Goal: Task Accomplishment & Management: Complete application form

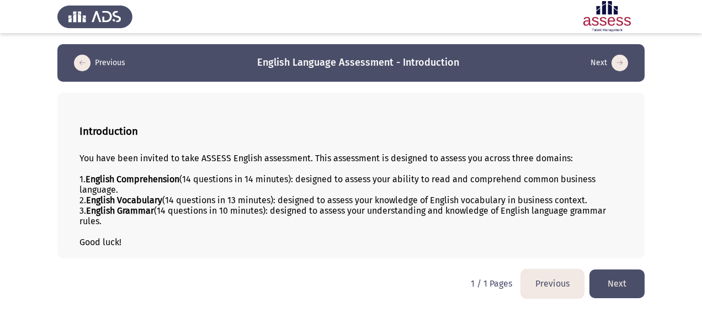
click at [620, 286] on button "Next" at bounding box center [617, 283] width 55 height 28
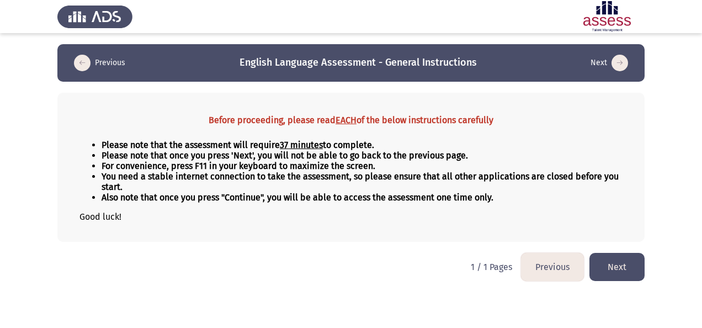
click at [632, 259] on button "Next" at bounding box center [617, 267] width 55 height 28
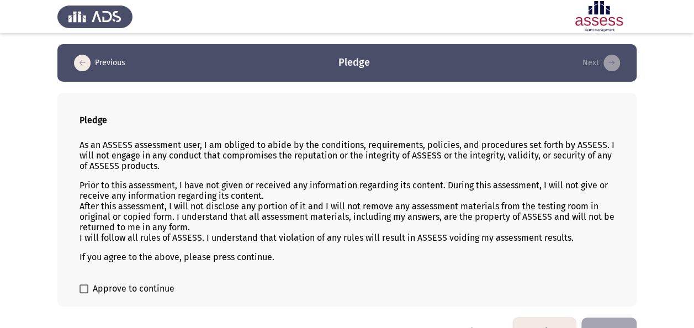
scroll to position [26, 0]
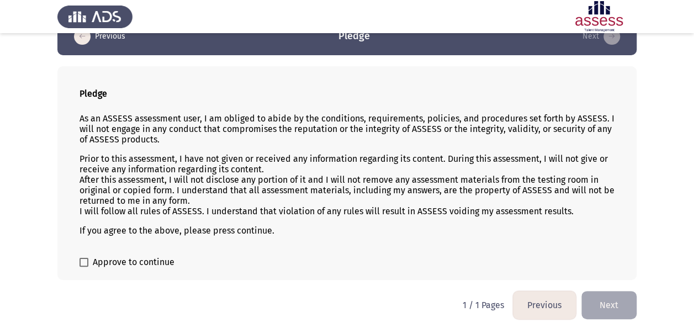
click at [112, 256] on span "Approve to continue" at bounding box center [134, 262] width 82 height 13
click at [84, 267] on input "Approve to continue" at bounding box center [83, 267] width 1 height 1
checkbox input "true"
click at [606, 299] on button "Next" at bounding box center [608, 305] width 55 height 28
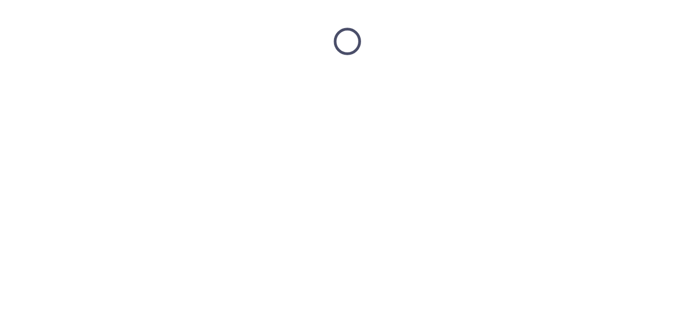
scroll to position [0, 0]
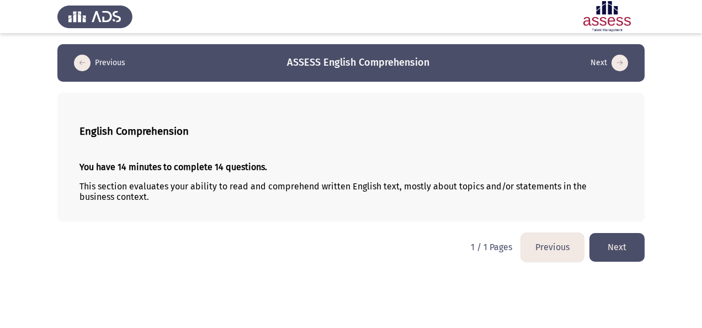
click at [612, 245] on button "Next" at bounding box center [617, 247] width 55 height 28
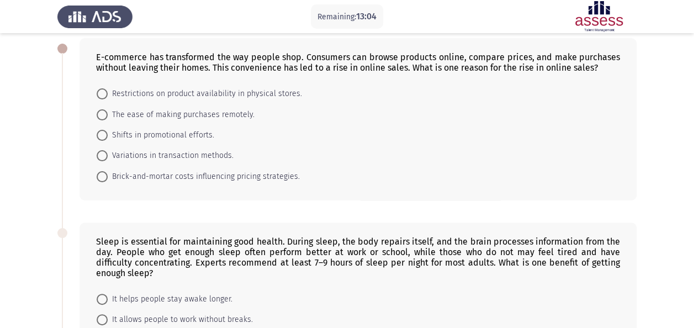
scroll to position [59, 0]
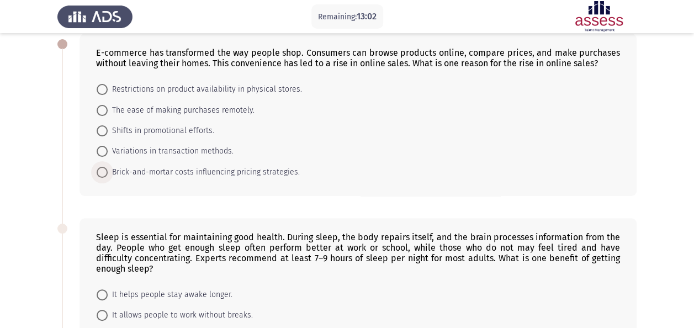
click at [211, 171] on span "Brick-and-mortar costs influencing pricing strategies." at bounding box center [204, 172] width 192 height 13
click at [108, 171] on input "Brick-and-mortar costs influencing pricing strategies." at bounding box center [102, 172] width 11 height 11
radio input "true"
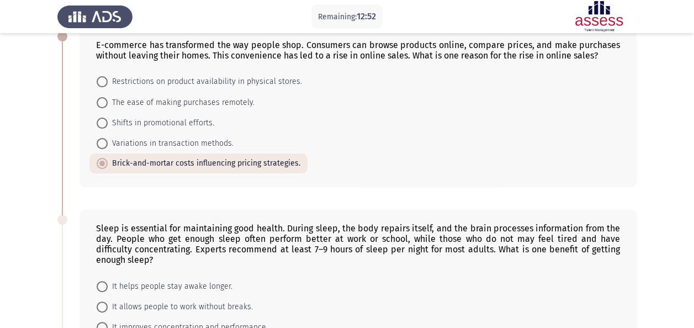
scroll to position [65, 0]
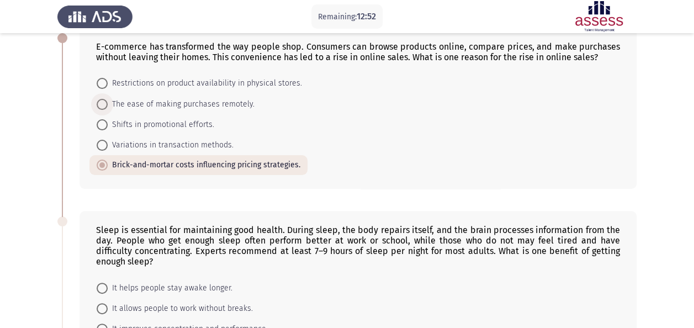
click at [230, 101] on span "The ease of making purchases remotely." at bounding box center [181, 104] width 147 height 13
click at [108, 101] on input "The ease of making purchases remotely." at bounding box center [102, 104] width 11 height 11
radio input "true"
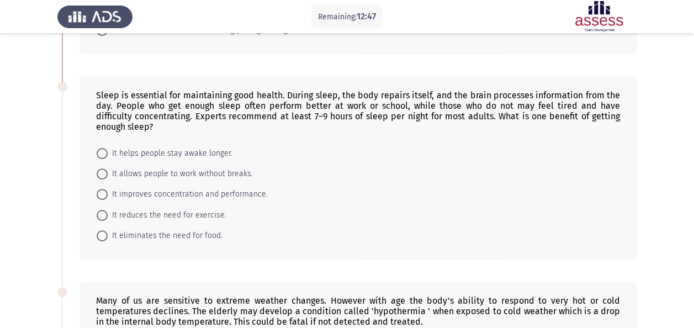
scroll to position [201, 0]
click at [208, 190] on span "It improves concentration and performance." at bounding box center [188, 193] width 160 height 13
click at [108, 190] on input "It improves concentration and performance." at bounding box center [102, 193] width 11 height 11
radio input "true"
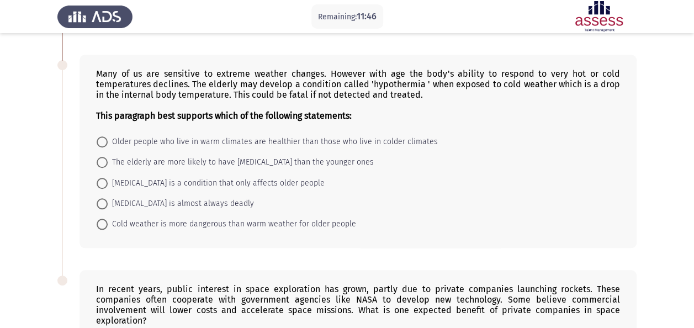
scroll to position [424, 0]
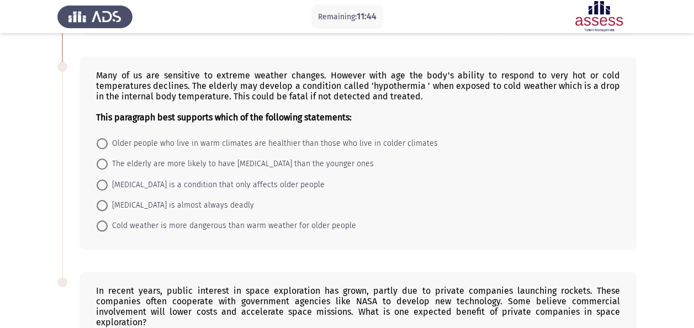
click at [272, 162] on span "The elderly are more likely to have [MEDICAL_DATA] than the younger ones" at bounding box center [241, 163] width 266 height 13
click at [108, 162] on input "The elderly are more likely to have [MEDICAL_DATA] than the younger ones" at bounding box center [102, 163] width 11 height 11
radio input "true"
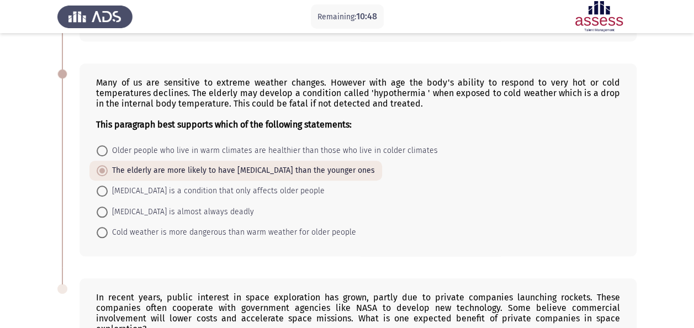
scroll to position [599, 0]
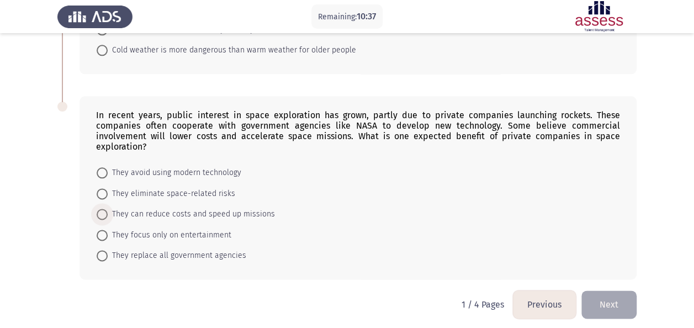
click at [197, 209] on span "They can reduce costs and speed up missions" at bounding box center [191, 214] width 167 height 13
click at [108, 209] on input "They can reduce costs and speed up missions" at bounding box center [102, 214] width 11 height 11
radio input "true"
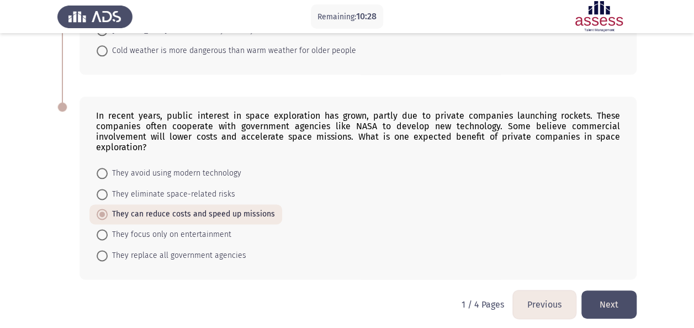
click at [623, 295] on button "Next" at bounding box center [608, 304] width 55 height 28
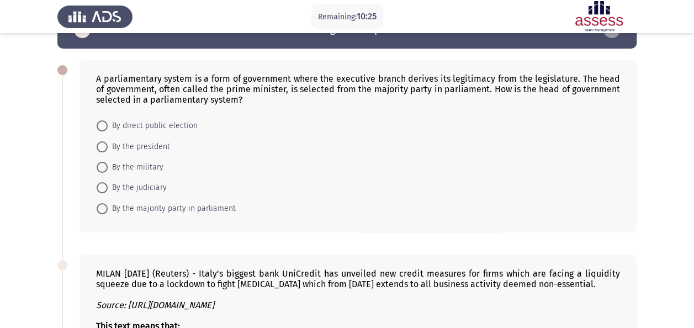
scroll to position [33, 0]
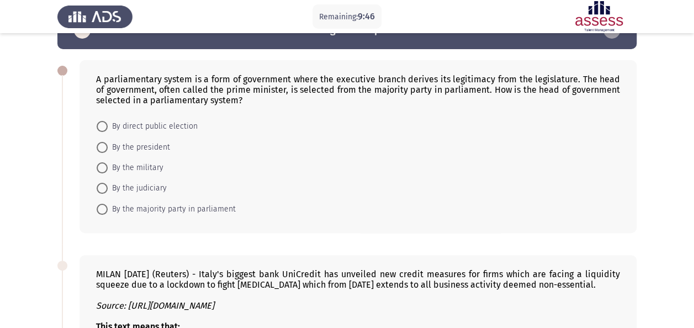
click at [171, 128] on span "By direct public election" at bounding box center [153, 126] width 90 height 13
click at [108, 128] on input "By direct public election" at bounding box center [102, 126] width 11 height 11
radio input "true"
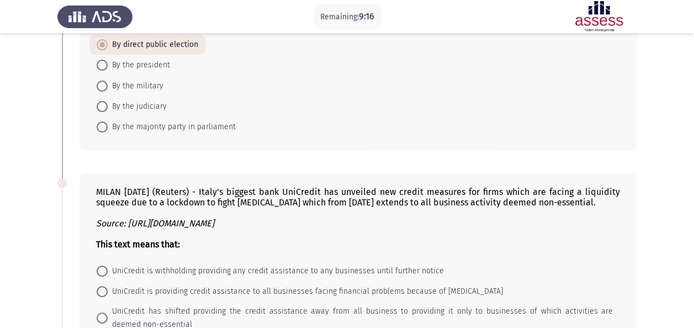
scroll to position [113, 0]
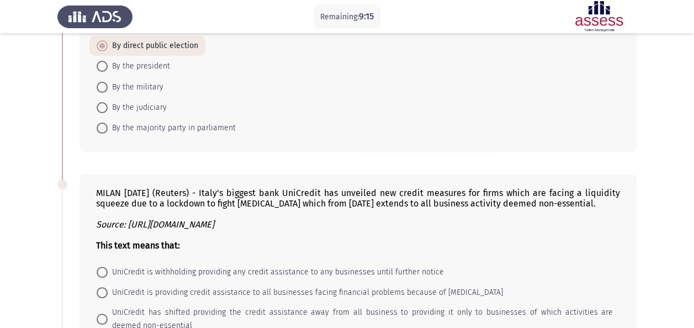
click at [200, 124] on span "By the majority party in parliament" at bounding box center [172, 127] width 128 height 13
click at [108, 124] on input "By the majority party in parliament" at bounding box center [102, 128] width 11 height 11
radio input "true"
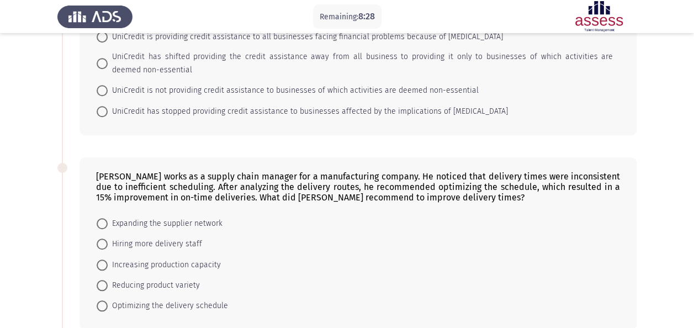
scroll to position [321, 0]
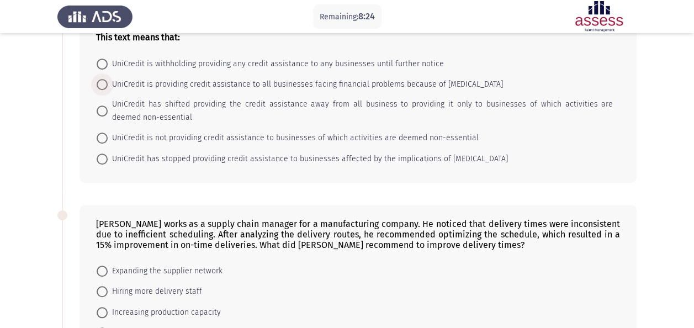
click at [198, 82] on span "UniCredit is providing credit assistance to all businesses facing financial pro…" at bounding box center [305, 84] width 395 height 13
click at [108, 82] on input "UniCredit is providing credit assistance to all businesses facing financial pro…" at bounding box center [102, 84] width 11 height 11
radio input "true"
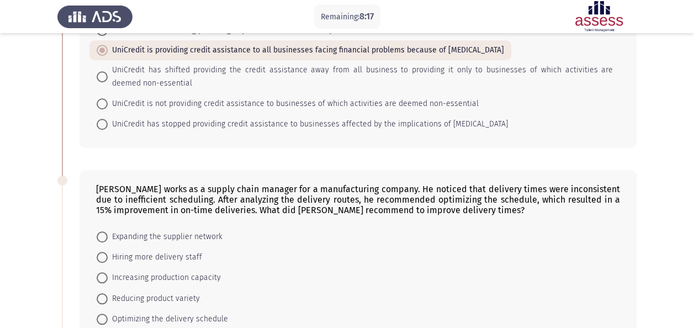
scroll to position [445, 0]
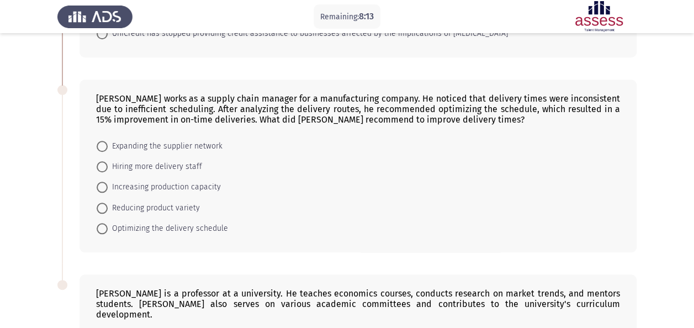
click at [180, 224] on span "Optimizing the delivery schedule" at bounding box center [168, 228] width 120 height 13
click at [108, 224] on input "Optimizing the delivery schedule" at bounding box center [102, 228] width 11 height 11
radio input "true"
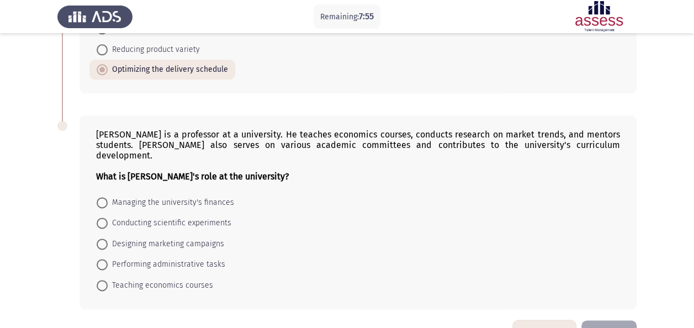
scroll to position [604, 0]
click at [170, 278] on span "Teaching economics courses" at bounding box center [160, 284] width 105 height 13
click at [108, 279] on input "Teaching economics courses" at bounding box center [102, 284] width 11 height 11
radio input "true"
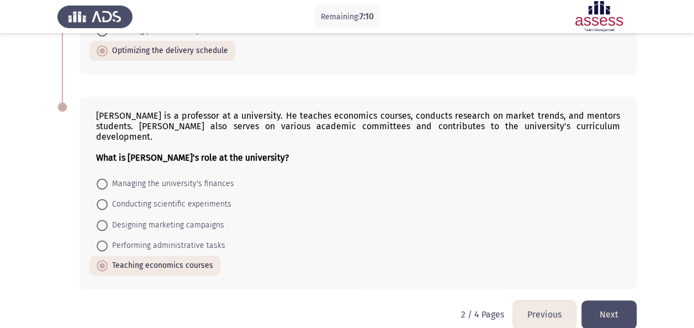
click at [621, 300] on button "Next" at bounding box center [608, 314] width 55 height 28
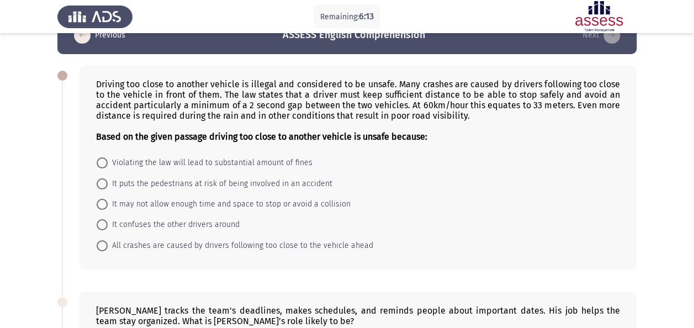
scroll to position [28, 0]
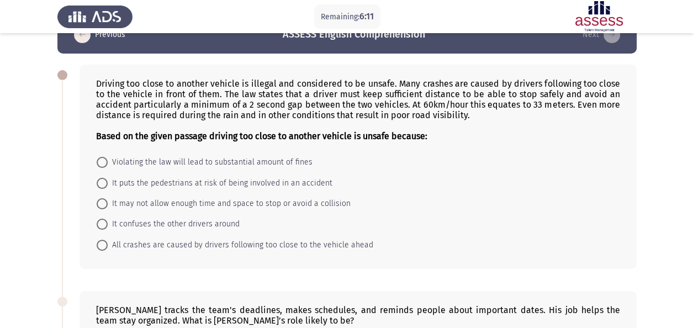
click at [166, 193] on mat-radio-button "It may not allow enough time and space to stop or avoid a collision" at bounding box center [223, 203] width 268 height 20
click at [163, 198] on span "It may not allow enough time and space to stop or avoid a collision" at bounding box center [229, 203] width 243 height 13
click at [108, 198] on input "It may not allow enough time and space to stop or avoid a collision" at bounding box center [102, 203] width 11 height 11
radio input "true"
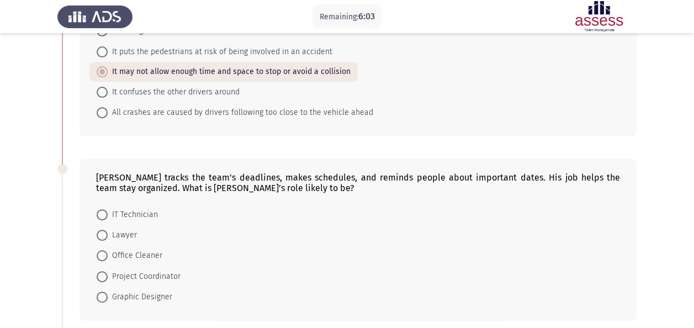
scroll to position [239, 0]
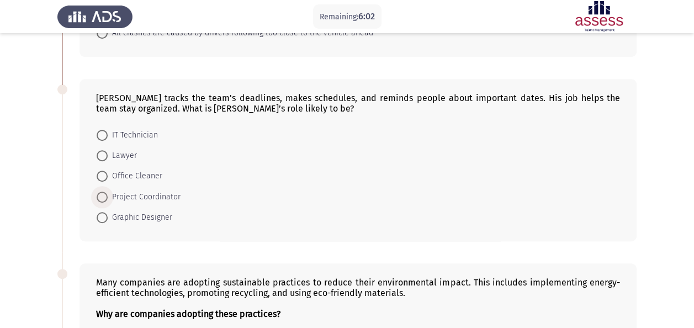
click at [154, 190] on span "Project Coordinator" at bounding box center [144, 196] width 73 height 13
click at [108, 192] on input "Project Coordinator" at bounding box center [102, 197] width 11 height 11
radio input "true"
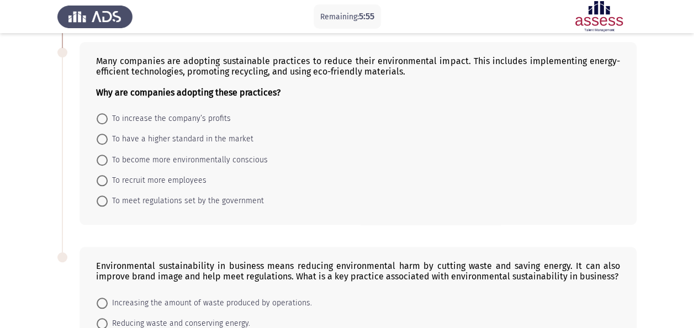
scroll to position [458, 0]
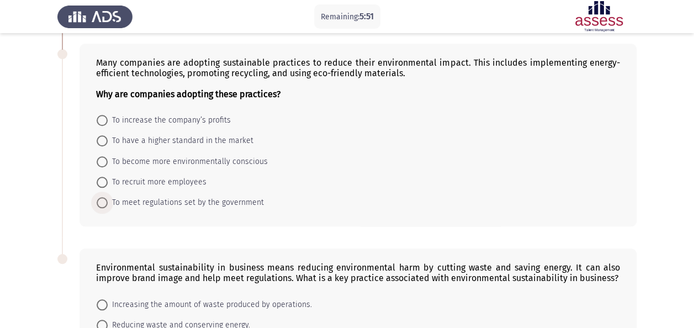
click at [163, 199] on span "To meet regulations set by the government" at bounding box center [186, 202] width 156 height 13
click at [108, 199] on input "To meet regulations set by the government" at bounding box center [102, 202] width 11 height 11
radio input "true"
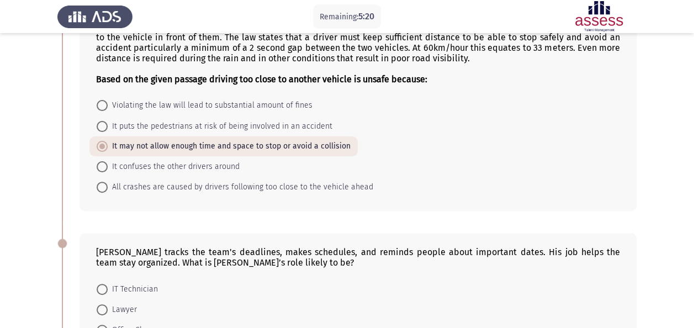
scroll to position [590, 0]
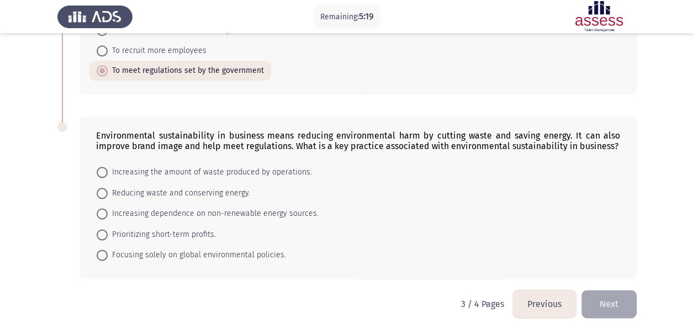
click at [147, 189] on span "Reducing waste and conserving energy." at bounding box center [179, 193] width 142 height 13
click at [108, 189] on input "Reducing waste and conserving energy." at bounding box center [102, 193] width 11 height 11
radio input "true"
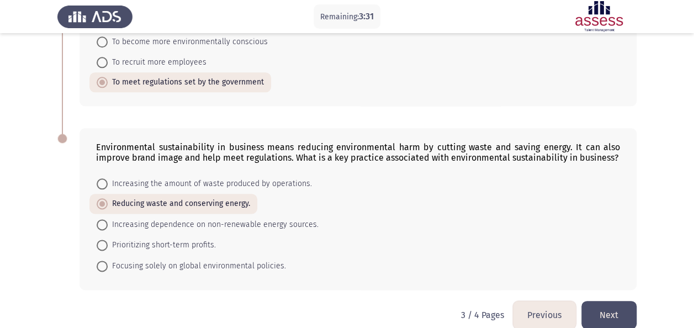
scroll to position [581, 0]
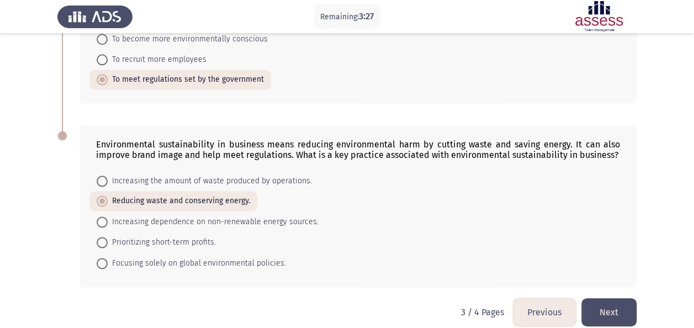
click at [609, 309] on button "Next" at bounding box center [608, 312] width 55 height 28
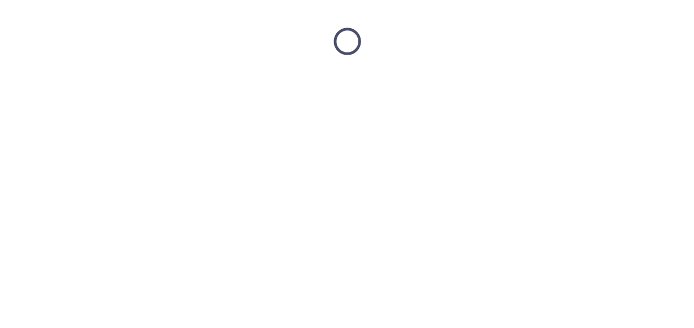
scroll to position [0, 0]
click at [609, 83] on html at bounding box center [351, 41] width 702 height 83
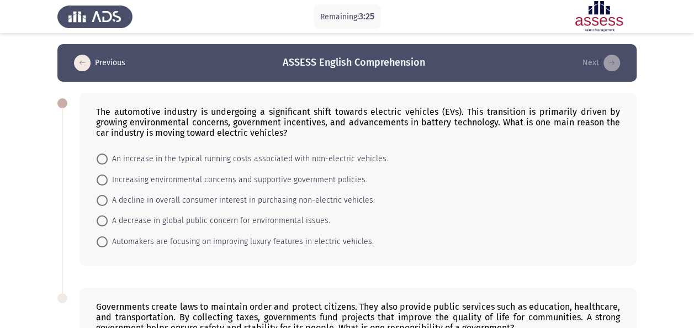
scroll to position [27, 0]
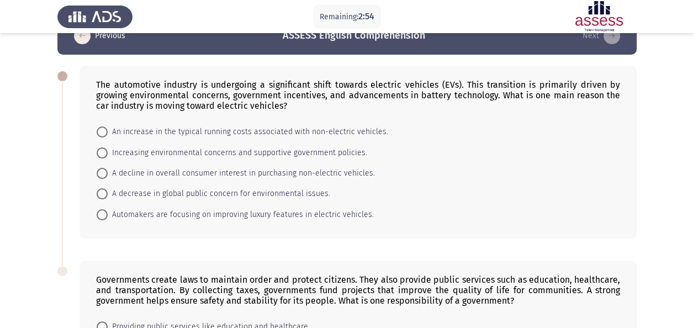
click at [200, 134] on span "An increase in the typical running costs associated with non-electric vehicles." at bounding box center [248, 131] width 280 height 13
click at [108, 134] on input "An increase in the typical running costs associated with non-electric vehicles." at bounding box center [102, 131] width 11 height 11
radio input "true"
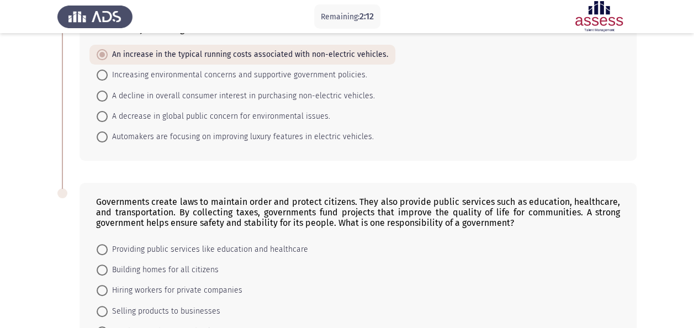
scroll to position [103, 0]
click at [198, 77] on span "Increasing environmental concerns and supportive government policies." at bounding box center [237, 76] width 259 height 13
click at [108, 77] on input "Increasing environmental concerns and supportive government policies." at bounding box center [102, 76] width 11 height 11
radio input "true"
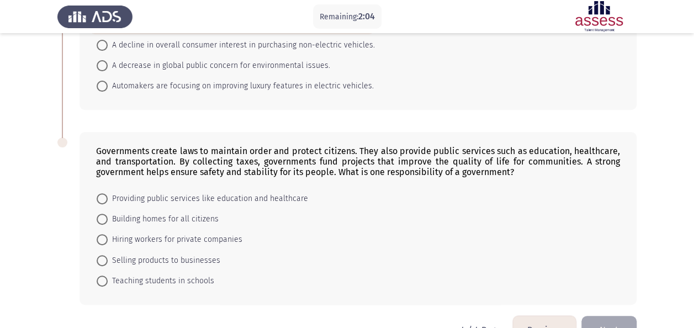
scroll to position [156, 0]
click at [200, 198] on span "Providing public services like education and healthcare" at bounding box center [208, 197] width 200 height 13
click at [108, 198] on input "Providing public services like education and healthcare" at bounding box center [102, 197] width 11 height 11
radio input "true"
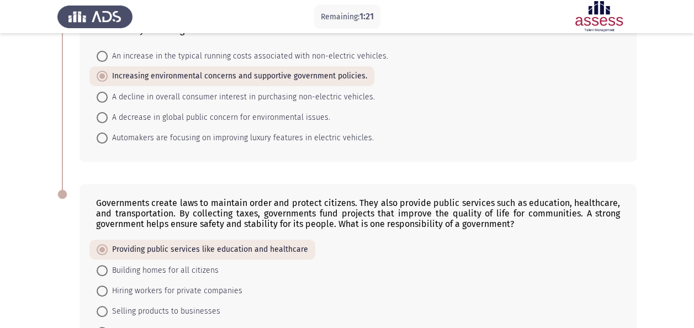
scroll to position [183, 0]
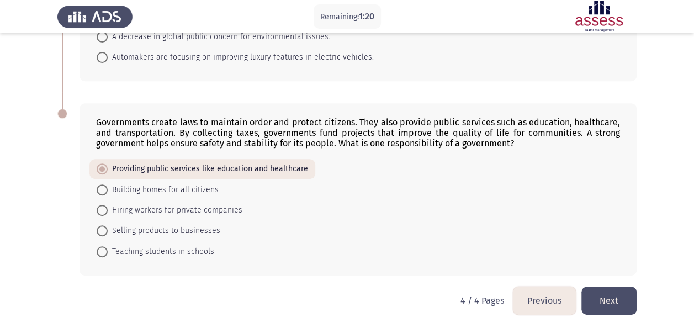
click at [620, 300] on button "Next" at bounding box center [608, 300] width 55 height 28
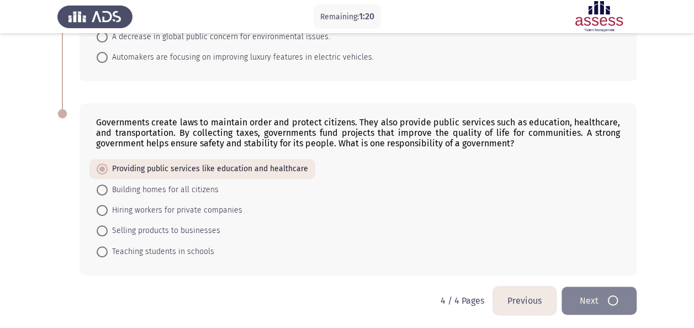
scroll to position [0, 0]
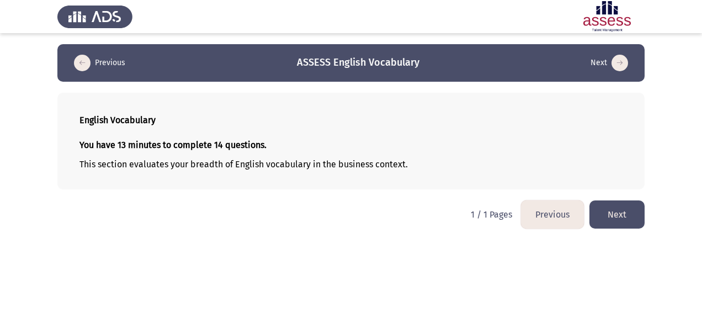
click at [619, 225] on button "Next" at bounding box center [617, 214] width 55 height 28
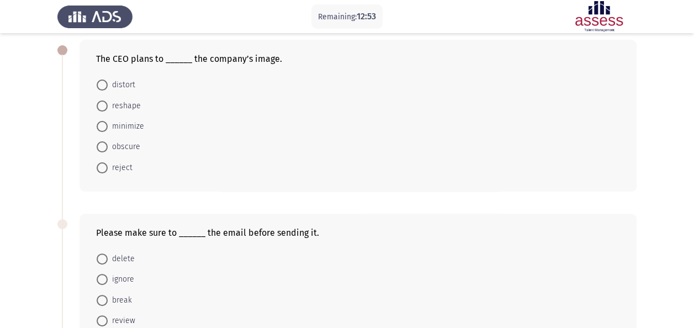
scroll to position [52, 0]
click at [133, 104] on span "reshape" at bounding box center [124, 106] width 33 height 13
click at [108, 104] on input "reshape" at bounding box center [102, 106] width 11 height 11
radio input "true"
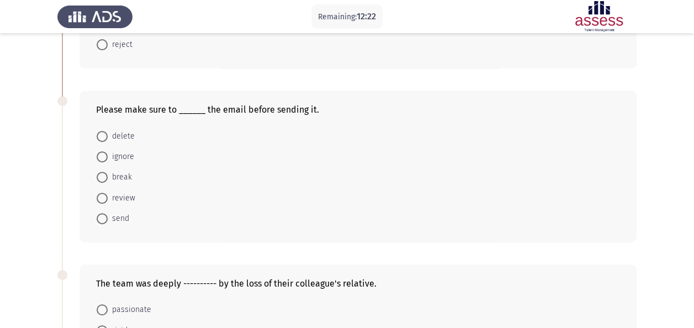
scroll to position [174, 0]
click at [122, 132] on span "delete" at bounding box center [121, 136] width 27 height 13
click at [108, 132] on input "delete" at bounding box center [102, 136] width 11 height 11
radio input "true"
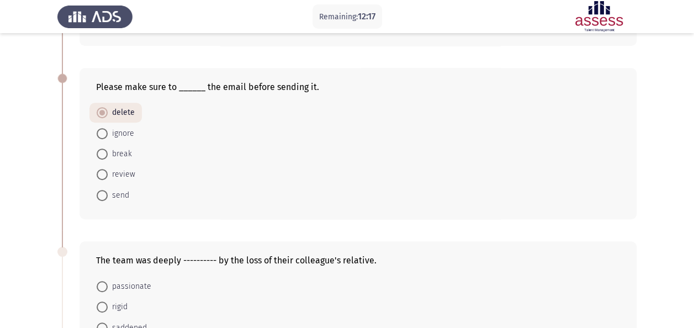
scroll to position [199, 0]
click at [125, 173] on span "review" at bounding box center [122, 173] width 28 height 13
click at [108, 173] on input "review" at bounding box center [102, 173] width 11 height 11
radio input "true"
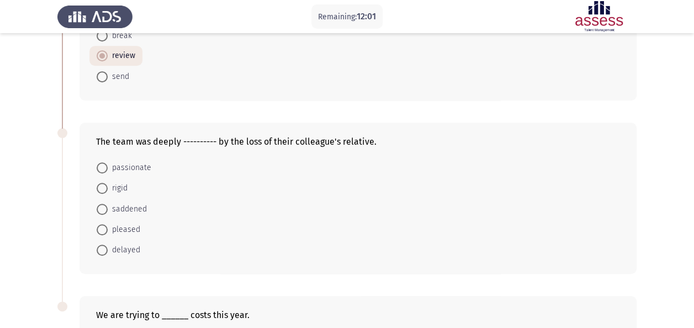
scroll to position [316, 0]
click at [134, 205] on span "saddened" at bounding box center [127, 209] width 39 height 13
click at [108, 205] on input "saddened" at bounding box center [102, 209] width 11 height 11
radio input "true"
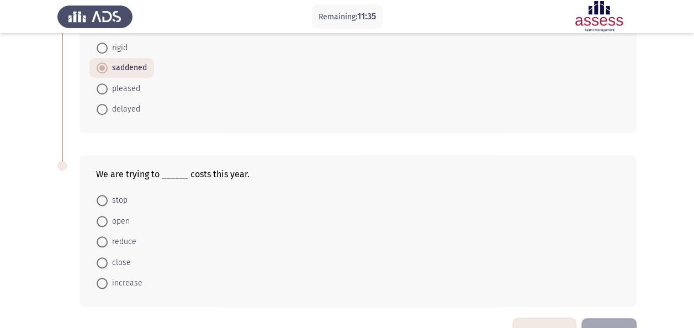
scroll to position [486, 0]
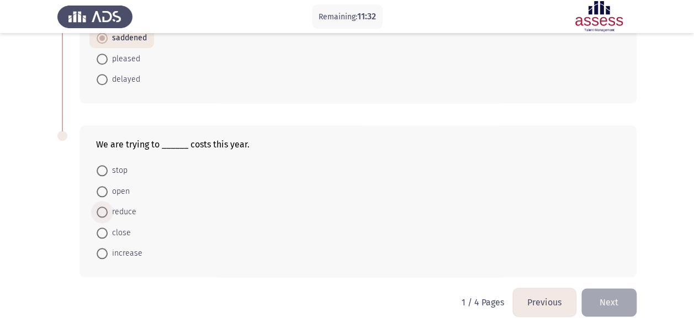
click at [126, 209] on span "reduce" at bounding box center [122, 211] width 29 height 13
click at [108, 209] on input "reduce" at bounding box center [102, 211] width 11 height 11
radio input "true"
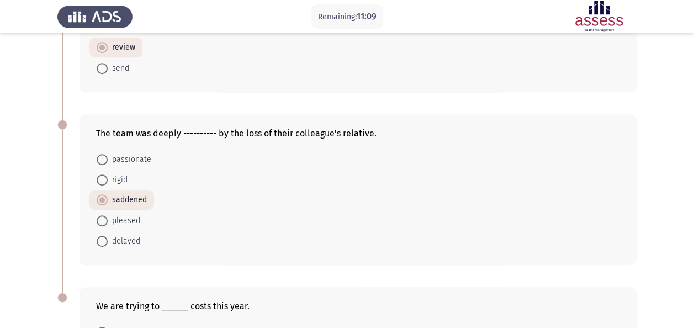
scroll to position [486, 0]
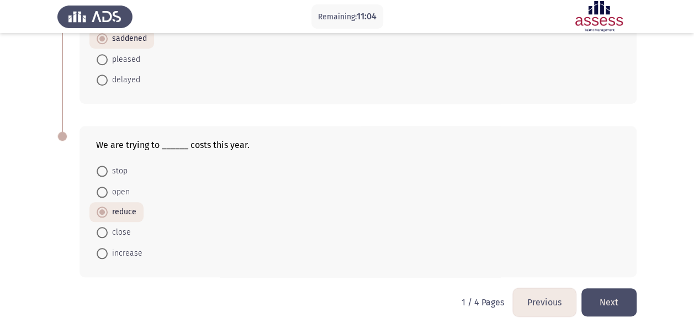
click at [609, 288] on button "Next" at bounding box center [608, 302] width 55 height 28
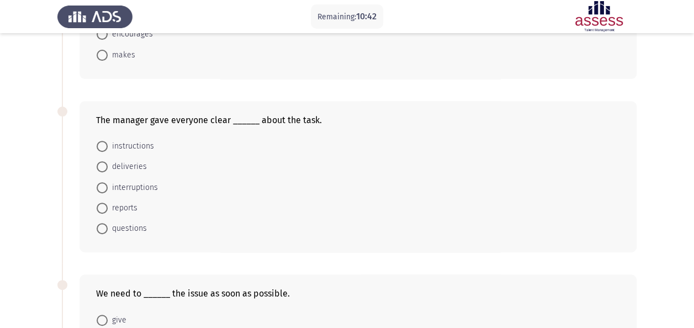
scroll to position [172, 0]
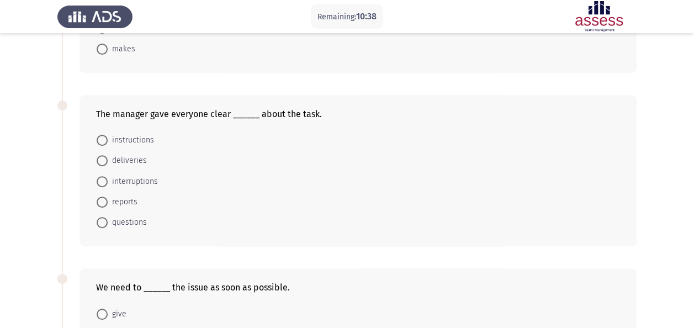
click at [144, 136] on span "instructions" at bounding box center [131, 140] width 46 height 13
click at [108, 136] on input "instructions" at bounding box center [102, 140] width 11 height 11
radio input "true"
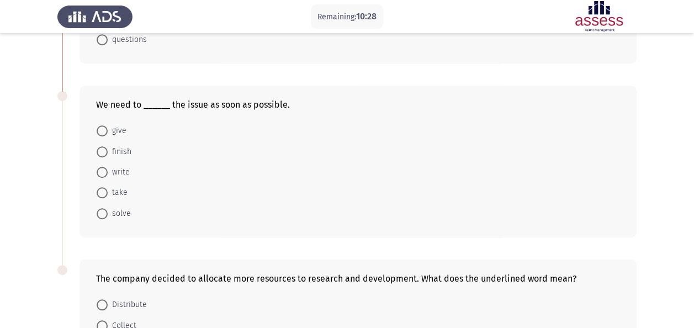
scroll to position [353, 0]
click at [114, 210] on span "solve" at bounding box center [119, 214] width 23 height 13
click at [108, 210] on input "solve" at bounding box center [102, 214] width 11 height 11
radio input "true"
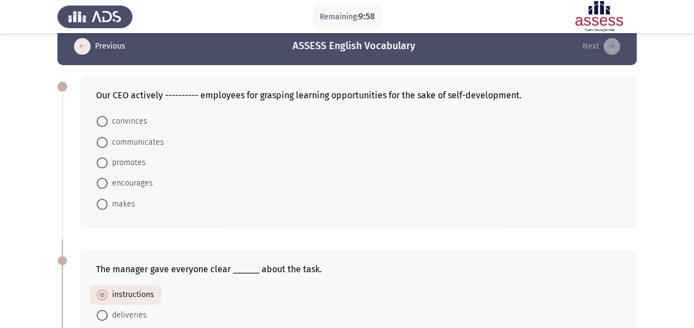
scroll to position [16, 0]
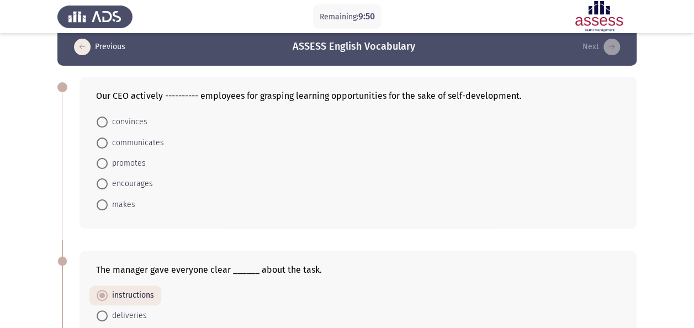
click at [141, 179] on span "encourages" at bounding box center [130, 183] width 45 height 13
click at [108, 179] on input "encourages" at bounding box center [102, 183] width 11 height 11
radio input "true"
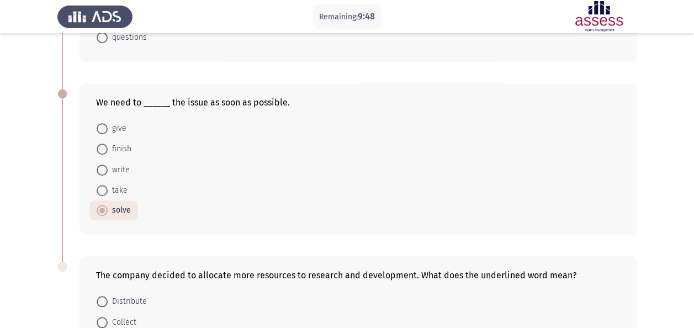
scroll to position [486, 0]
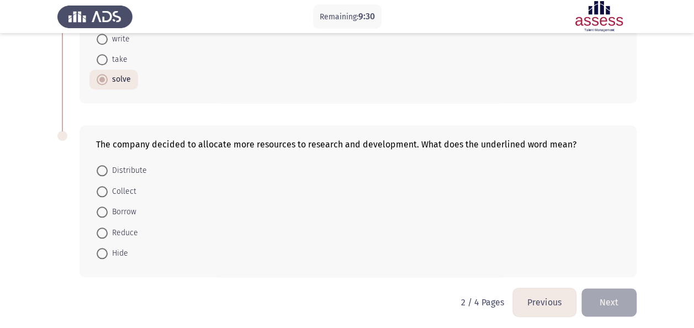
click at [132, 167] on span "Distribute" at bounding box center [127, 170] width 39 height 13
click at [108, 167] on input "Distribute" at bounding box center [102, 170] width 11 height 11
radio input "true"
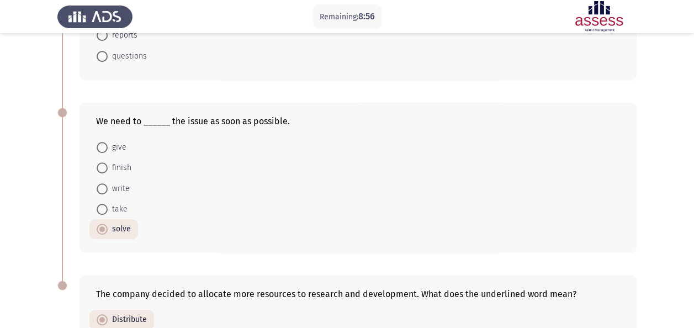
scroll to position [486, 0]
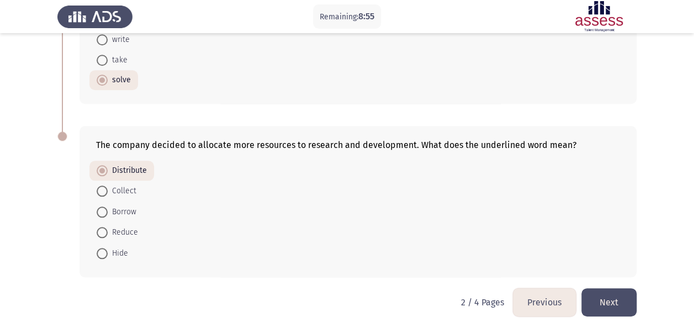
click at [608, 299] on button "Next" at bounding box center [608, 302] width 55 height 28
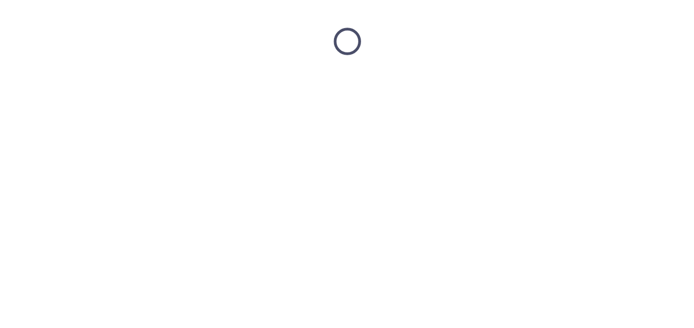
scroll to position [0, 0]
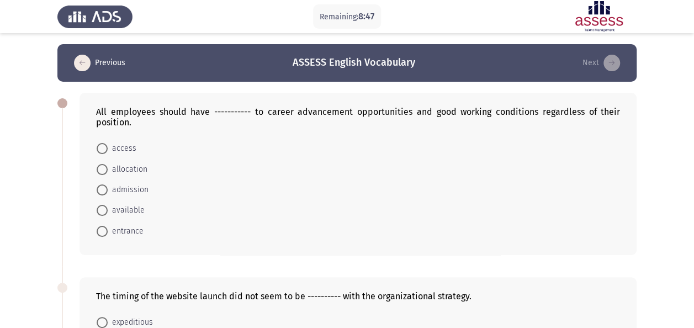
click at [121, 145] on span "access" at bounding box center [122, 148] width 29 height 13
click at [108, 145] on input "access" at bounding box center [102, 148] width 11 height 11
radio input "true"
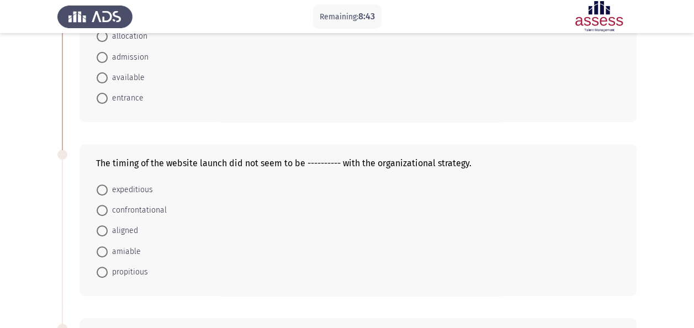
scroll to position [183, 0]
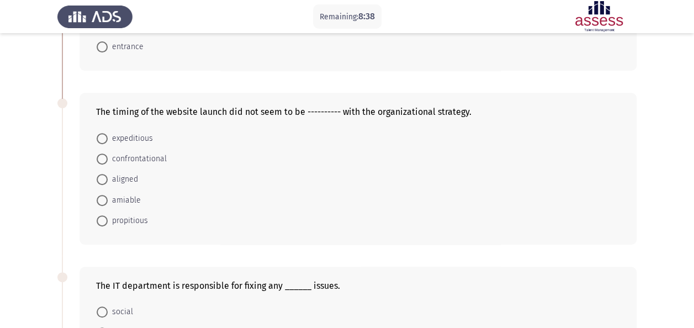
click at [129, 178] on span "aligned" at bounding box center [123, 179] width 30 height 13
click at [108, 178] on input "aligned" at bounding box center [102, 179] width 11 height 11
radio input "true"
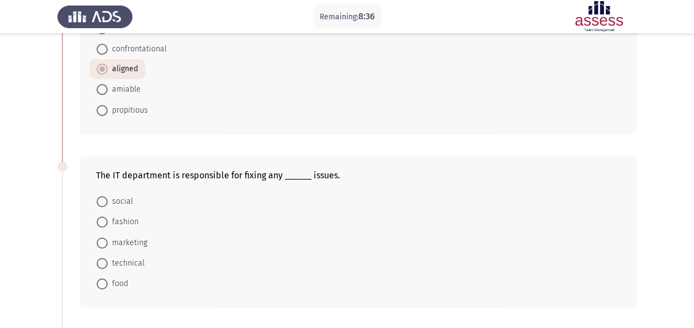
scroll to position [336, 0]
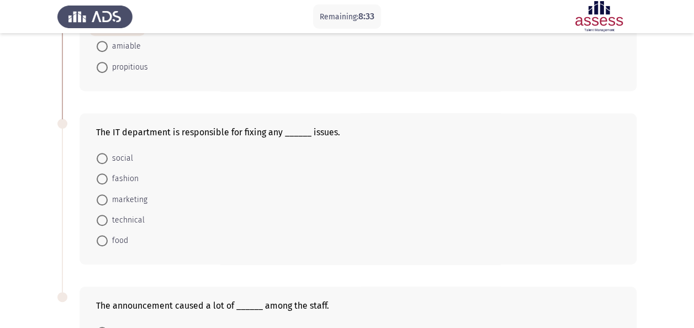
click at [127, 215] on span "technical" at bounding box center [126, 220] width 37 height 13
click at [108, 215] on input "technical" at bounding box center [102, 220] width 11 height 11
radio input "true"
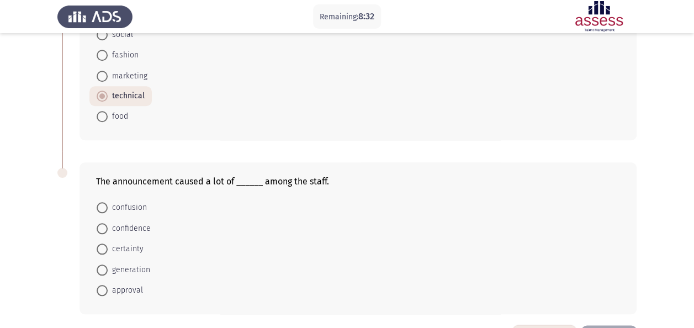
scroll to position [497, 0]
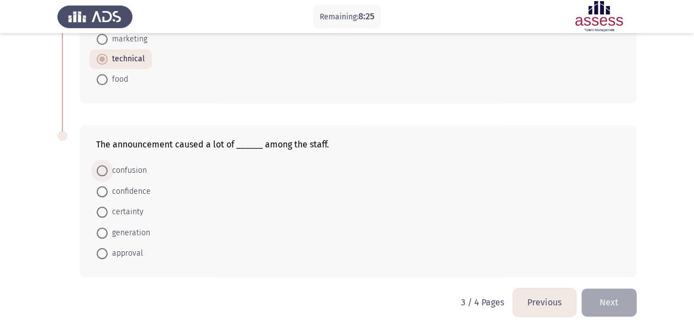
click at [134, 168] on span "confusion" at bounding box center [127, 170] width 39 height 13
click at [108, 168] on input "confusion" at bounding box center [102, 170] width 11 height 11
radio input "true"
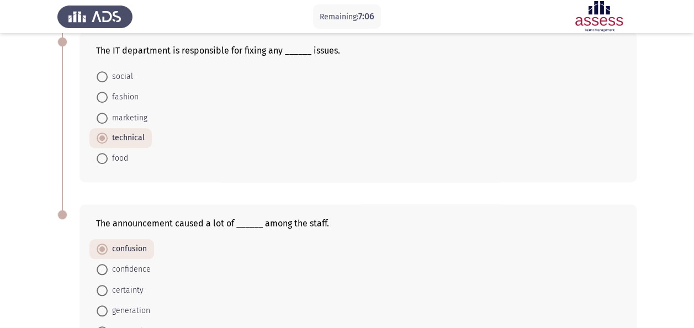
scroll to position [496, 0]
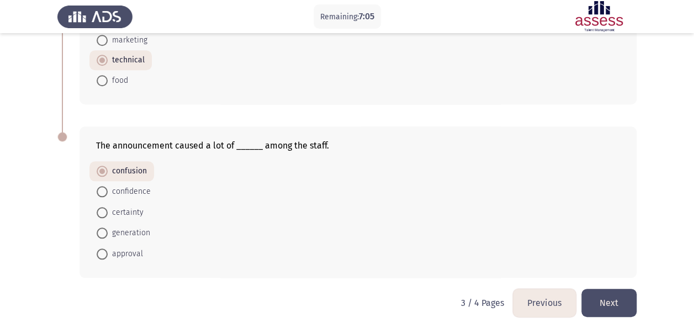
click at [617, 295] on button "Next" at bounding box center [608, 303] width 55 height 28
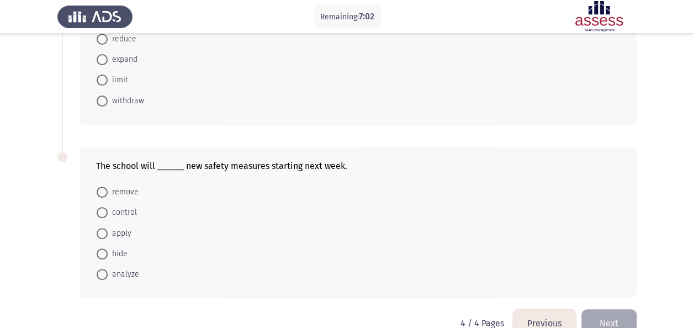
scroll to position [132, 0]
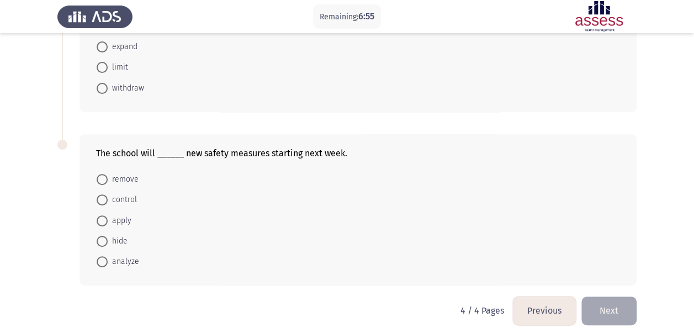
click at [127, 216] on span "apply" at bounding box center [120, 220] width 24 height 13
click at [108, 216] on input "apply" at bounding box center [102, 220] width 11 height 11
radio input "true"
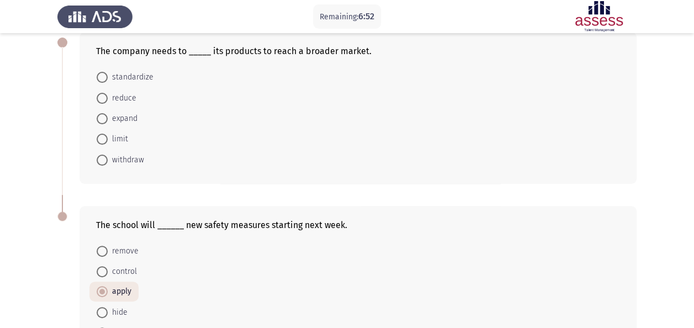
scroll to position [45, 0]
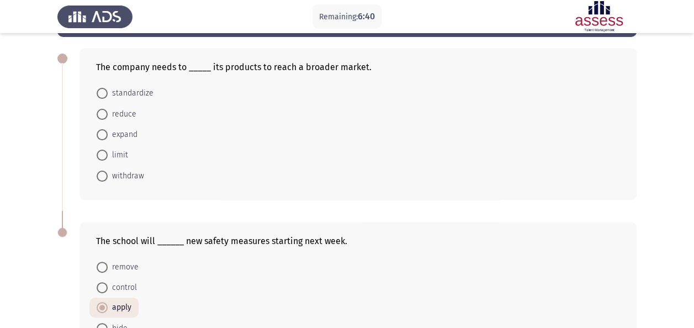
click at [130, 129] on span "expand" at bounding box center [123, 134] width 30 height 13
click at [108, 129] on input "expand" at bounding box center [102, 134] width 11 height 11
radio input "true"
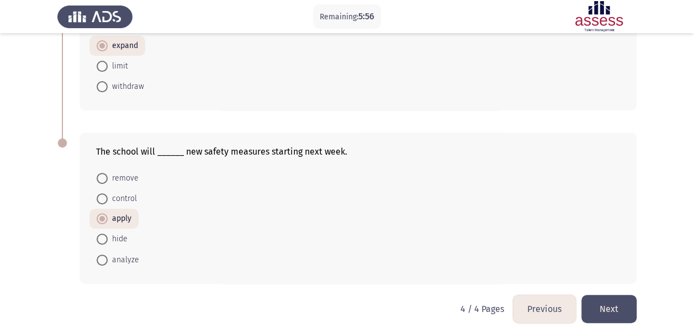
scroll to position [142, 0]
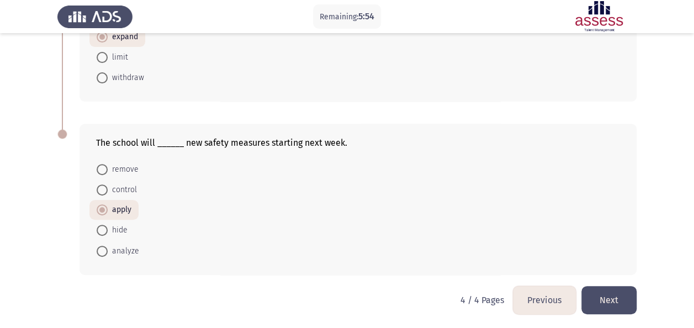
click at [609, 292] on button "Next" at bounding box center [608, 300] width 55 height 28
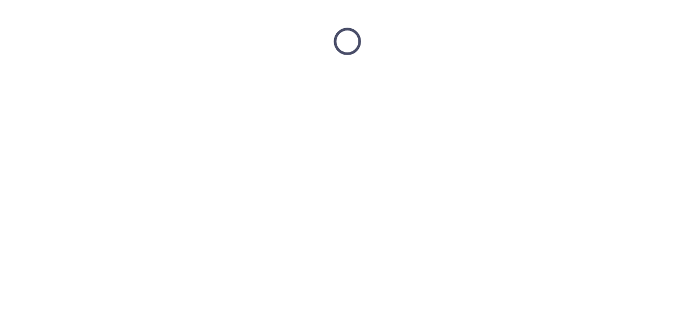
scroll to position [0, 0]
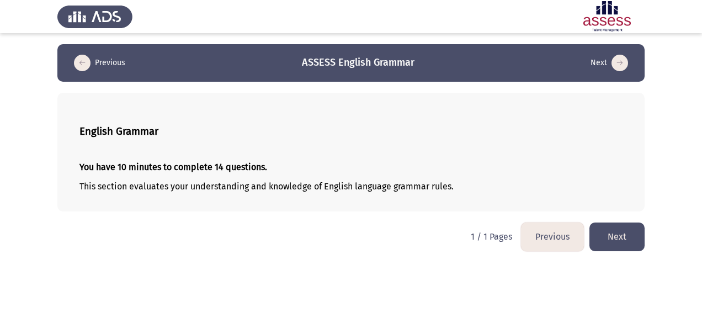
click at [629, 231] on button "Next" at bounding box center [617, 236] width 55 height 28
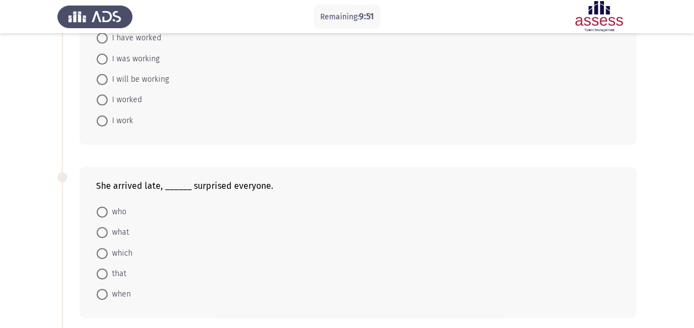
scroll to position [103, 0]
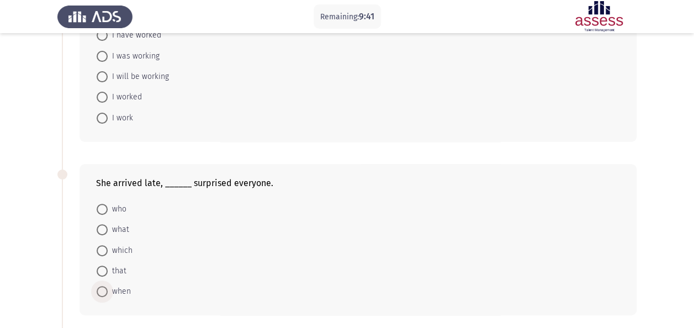
click at [123, 291] on span "when" at bounding box center [119, 291] width 23 height 13
click at [108, 291] on input "when" at bounding box center [102, 291] width 11 height 11
radio input "true"
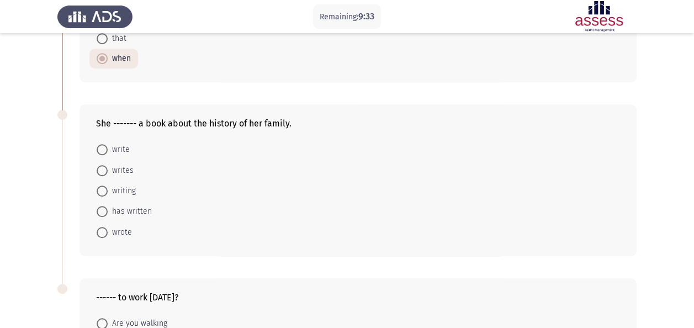
scroll to position [336, 0]
click at [114, 227] on span "wrote" at bounding box center [120, 231] width 24 height 13
click at [108, 227] on input "wrote" at bounding box center [102, 231] width 11 height 11
radio input "true"
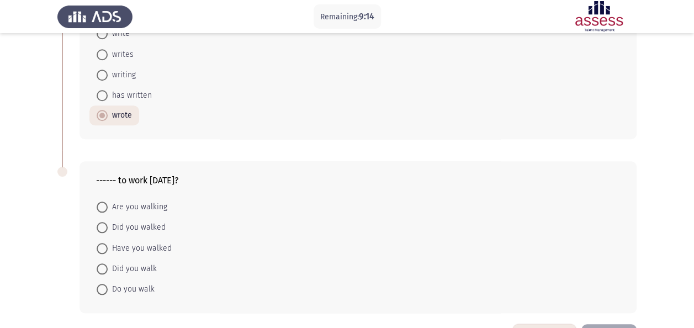
scroll to position [452, 0]
click at [142, 262] on span "Did you walk" at bounding box center [132, 268] width 49 height 13
click at [108, 263] on input "Did you walk" at bounding box center [102, 268] width 11 height 11
radio input "true"
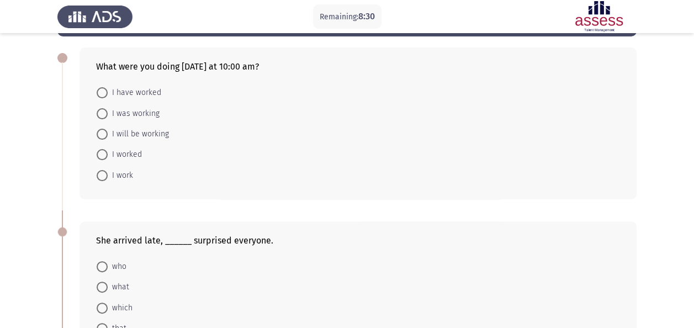
scroll to position [43, 0]
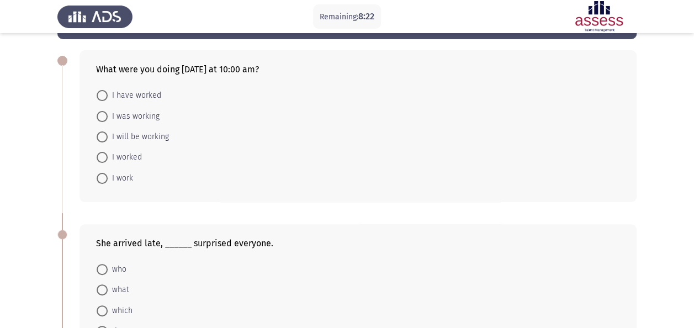
click at [131, 157] on span "I worked" at bounding box center [125, 157] width 34 height 13
click at [108, 157] on input "I worked" at bounding box center [102, 157] width 11 height 11
radio input "true"
click at [149, 110] on span "I was working" at bounding box center [134, 116] width 52 height 13
click at [108, 111] on input "I was working" at bounding box center [102, 116] width 11 height 11
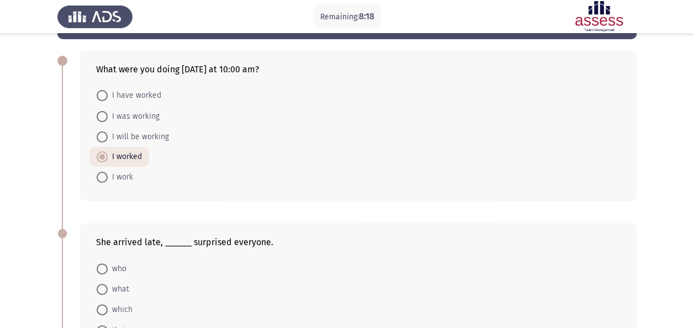
radio input "true"
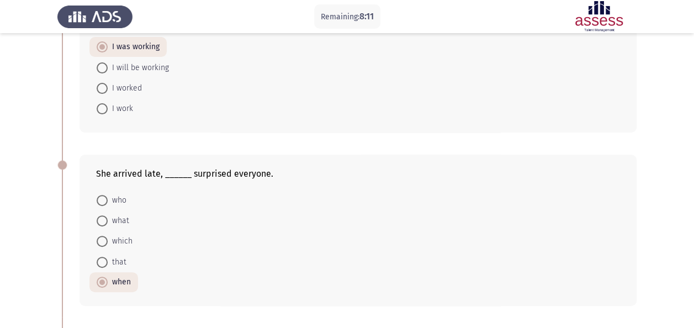
scroll to position [148, 0]
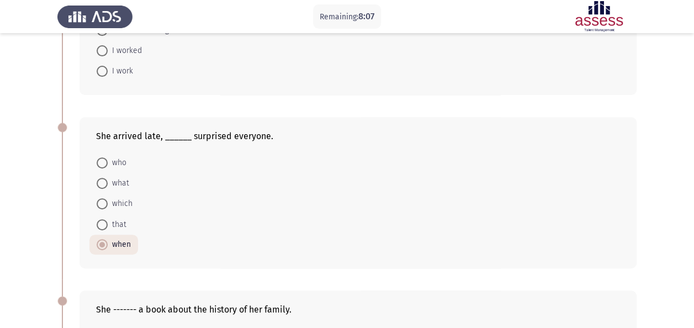
click at [128, 199] on span "which" at bounding box center [120, 203] width 25 height 13
click at [108, 199] on input "which" at bounding box center [102, 203] width 11 height 11
radio input "true"
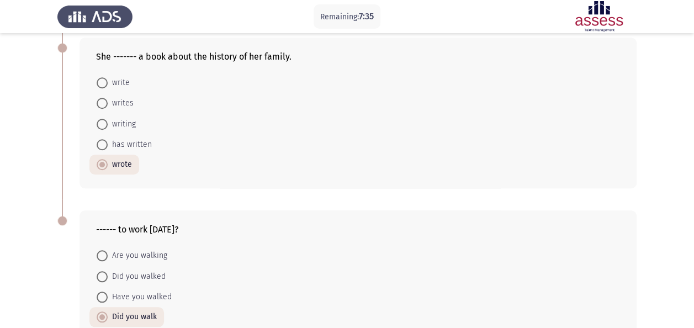
scroll to position [486, 0]
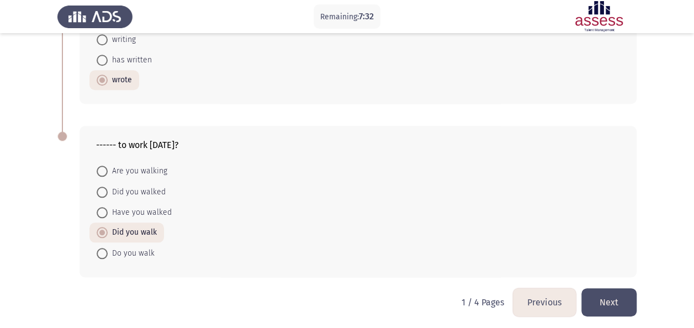
click at [622, 300] on button "Next" at bounding box center [608, 302] width 55 height 28
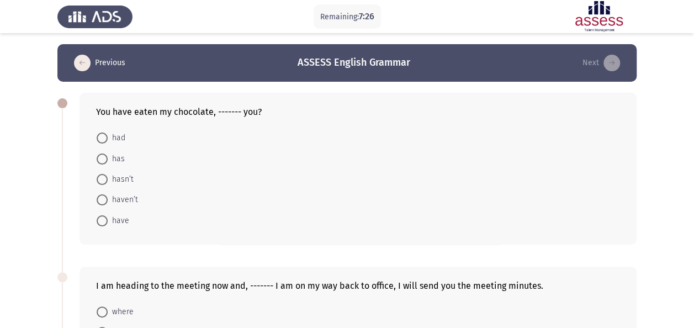
click at [123, 195] on span "haven’t" at bounding box center [123, 199] width 30 height 13
click at [108, 195] on input "haven’t" at bounding box center [102, 199] width 11 height 11
radio input "true"
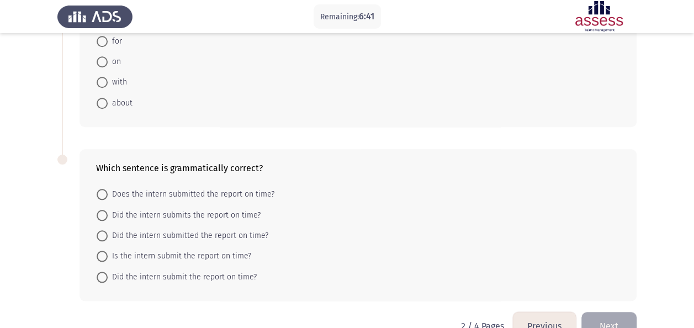
scroll to position [487, 0]
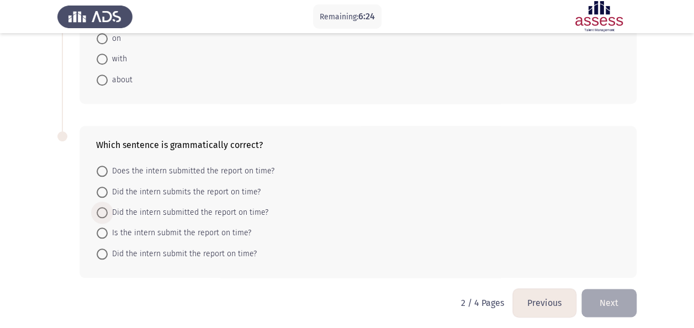
click at [150, 210] on span "Did the intern submitted the report on time?" at bounding box center [188, 212] width 161 height 13
click at [108, 210] on input "Did the intern submitted the report on time?" at bounding box center [102, 212] width 11 height 11
radio input "true"
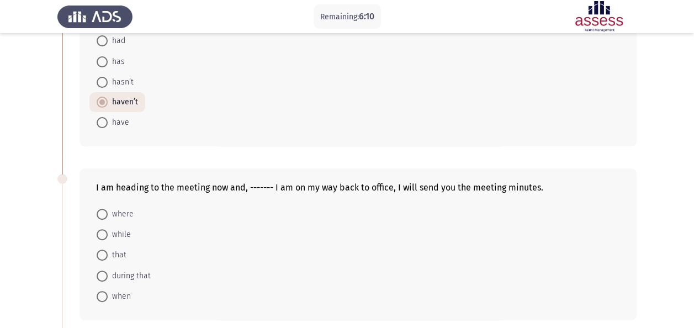
scroll to position [99, 0]
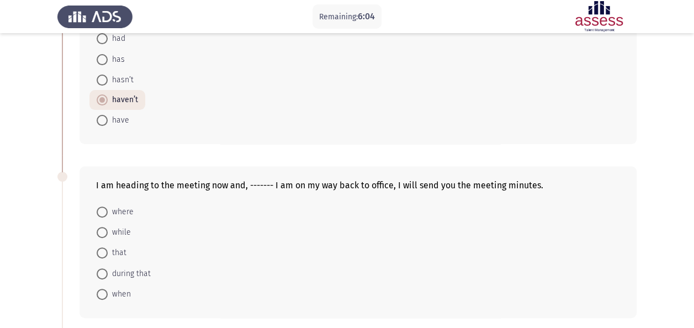
click at [137, 273] on span "during that" at bounding box center [129, 273] width 43 height 13
click at [108, 273] on input "during that" at bounding box center [102, 273] width 11 height 11
radio input "true"
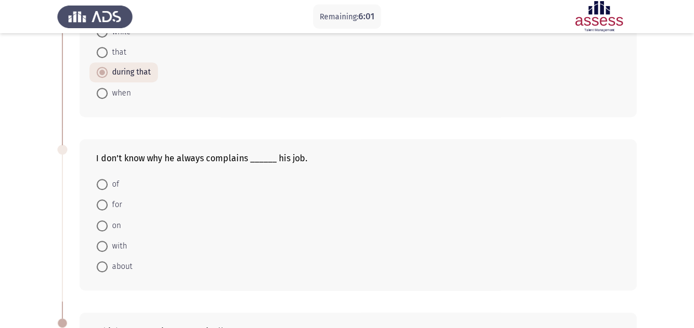
scroll to position [304, 0]
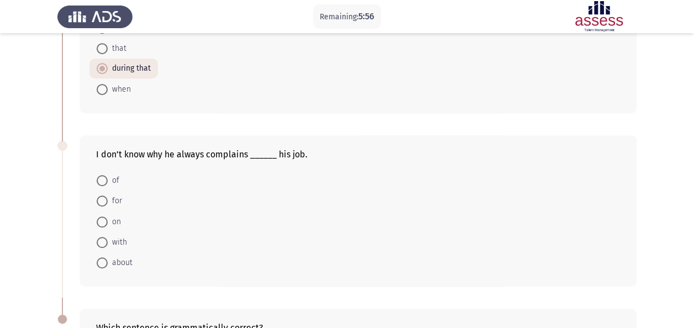
click at [118, 199] on span "for" at bounding box center [115, 200] width 14 height 13
click at [108, 199] on input "for" at bounding box center [102, 200] width 11 height 11
radio input "true"
click at [115, 256] on span "about" at bounding box center [120, 262] width 25 height 13
click at [108, 257] on input "about" at bounding box center [102, 262] width 11 height 11
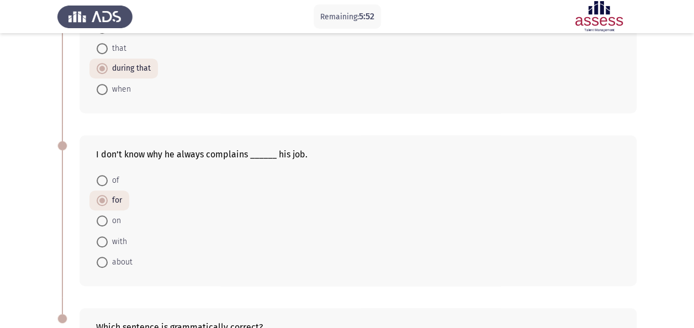
radio input "true"
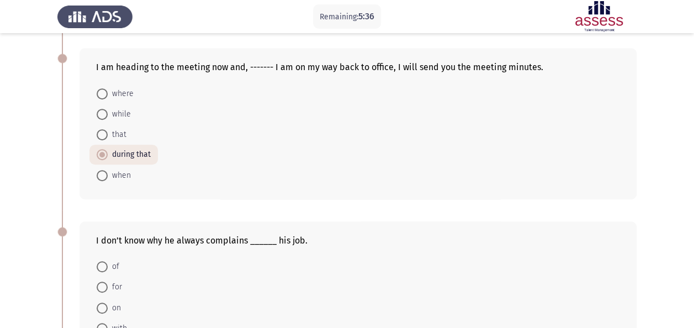
scroll to position [193, 0]
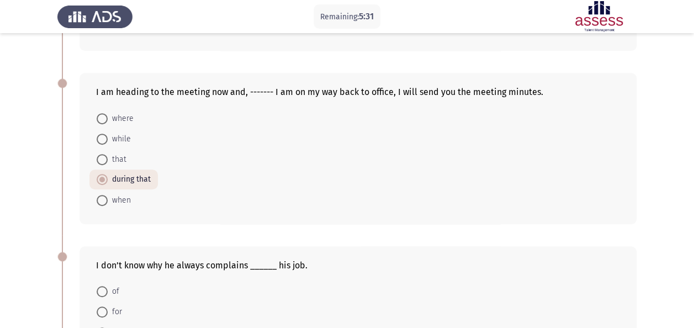
click at [121, 137] on span "while" at bounding box center [119, 138] width 23 height 13
click at [108, 137] on input "while" at bounding box center [102, 139] width 11 height 11
radio input "true"
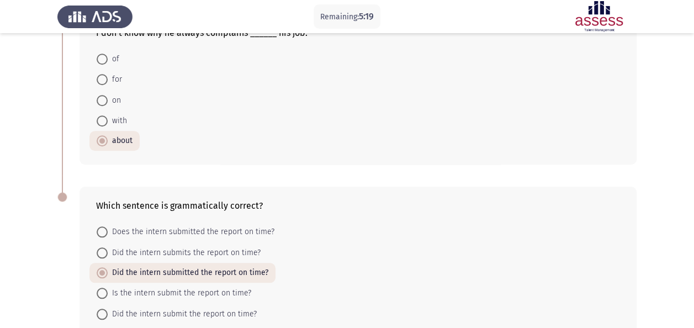
scroll to position [486, 0]
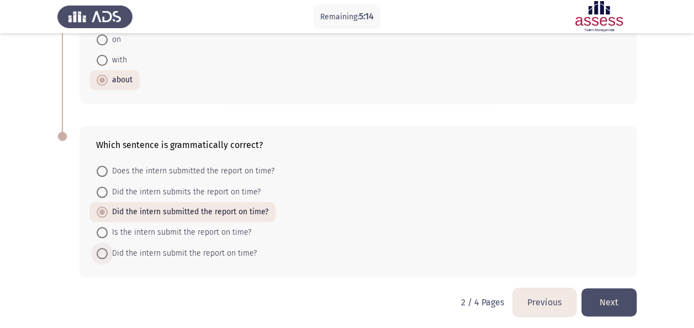
click at [159, 252] on span "Did the intern submit the report on time?" at bounding box center [182, 253] width 149 height 13
click at [108, 252] on input "Did the intern submit the report on time?" at bounding box center [102, 253] width 11 height 11
radio input "true"
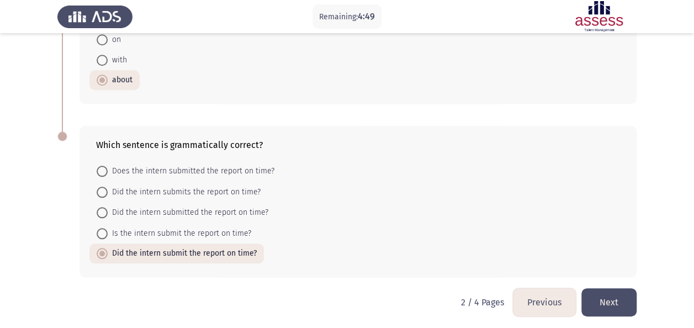
click at [612, 298] on button "Next" at bounding box center [608, 302] width 55 height 28
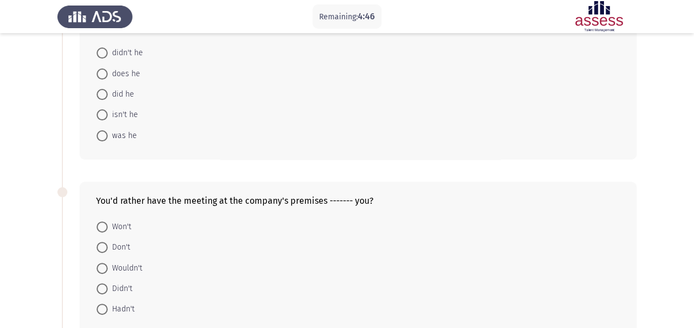
scroll to position [0, 0]
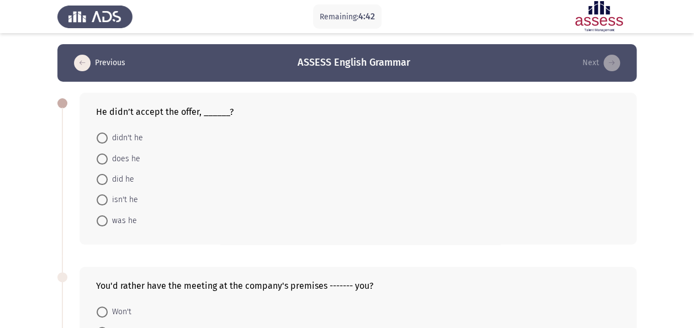
click at [127, 176] on span "did he" at bounding box center [121, 179] width 26 height 13
click at [108, 176] on input "did he" at bounding box center [102, 179] width 11 height 11
radio input "true"
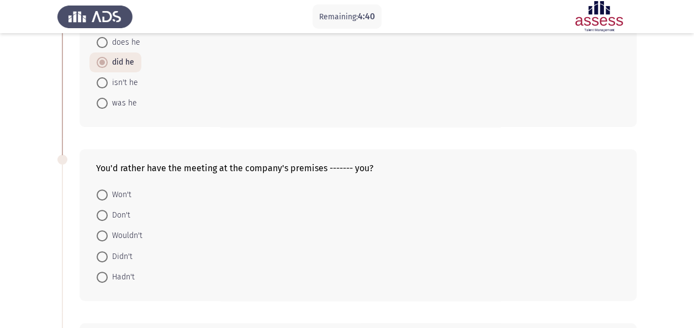
scroll to position [115, 0]
click at [139, 233] on span "Wouldn't" at bounding box center [125, 237] width 35 height 13
click at [108, 233] on input "Wouldn't" at bounding box center [102, 237] width 11 height 11
radio input "true"
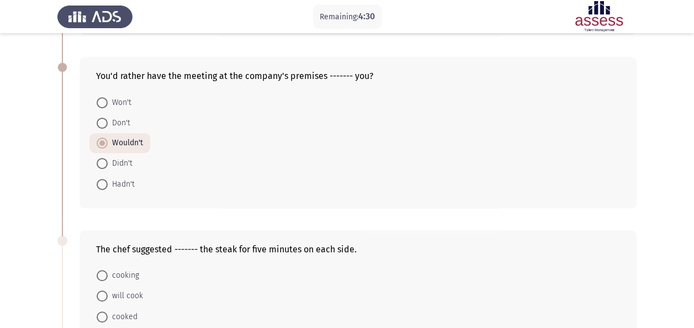
scroll to position [290, 0]
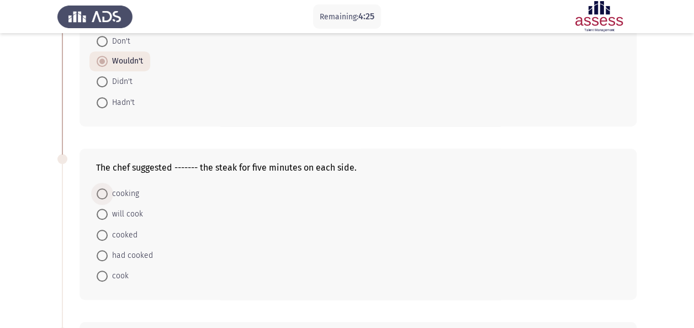
click at [128, 190] on span "cooking" at bounding box center [123, 193] width 31 height 13
click at [108, 190] on input "cooking" at bounding box center [102, 193] width 11 height 11
radio input "true"
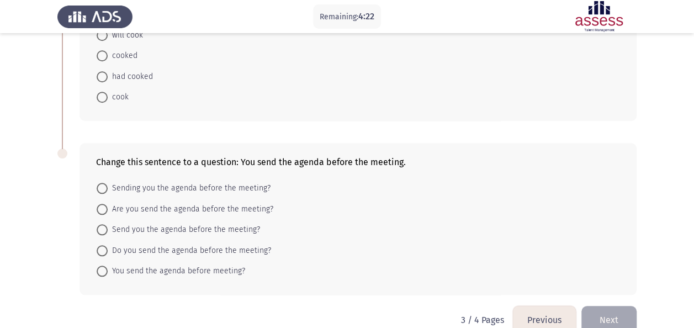
scroll to position [486, 0]
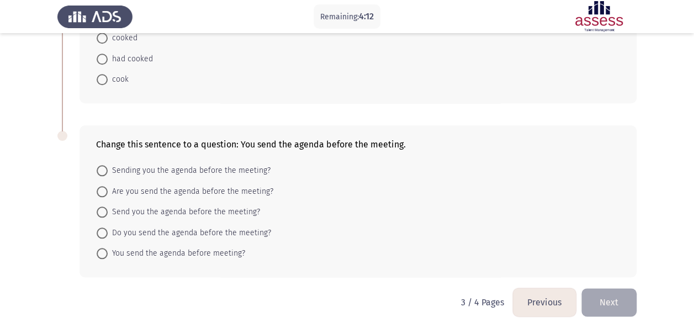
click at [155, 229] on span "Do you send the agenda before the meeting?" at bounding box center [189, 232] width 163 height 13
click at [108, 229] on input "Do you send the agenda before the meeting?" at bounding box center [102, 232] width 11 height 11
radio input "true"
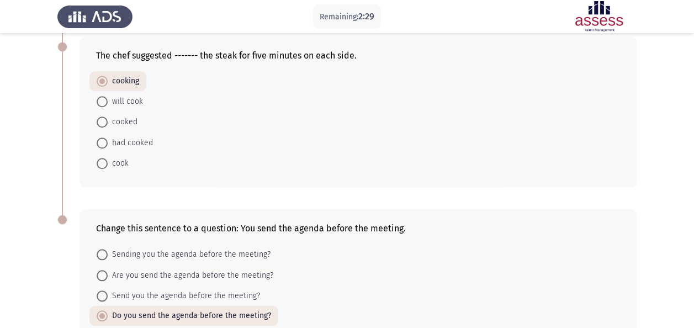
scroll to position [486, 0]
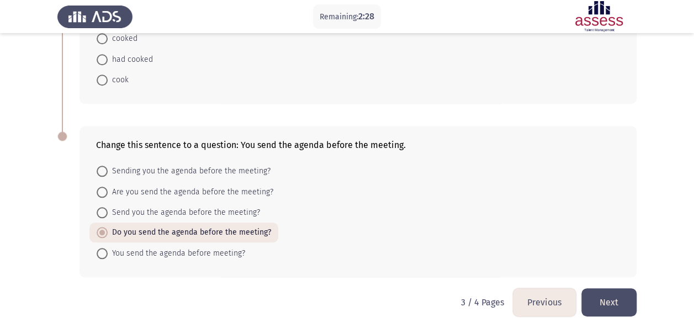
click at [624, 296] on button "Next" at bounding box center [608, 302] width 55 height 28
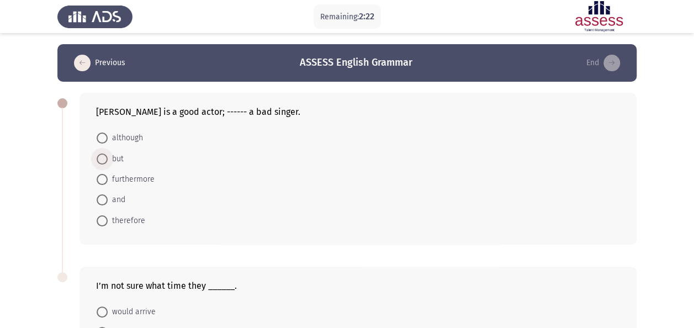
click at [117, 157] on span "but" at bounding box center [116, 158] width 16 height 13
click at [108, 157] on input "but" at bounding box center [102, 158] width 11 height 11
radio input "true"
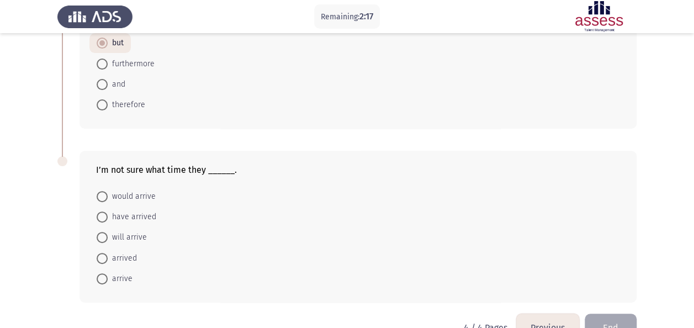
scroll to position [118, 0]
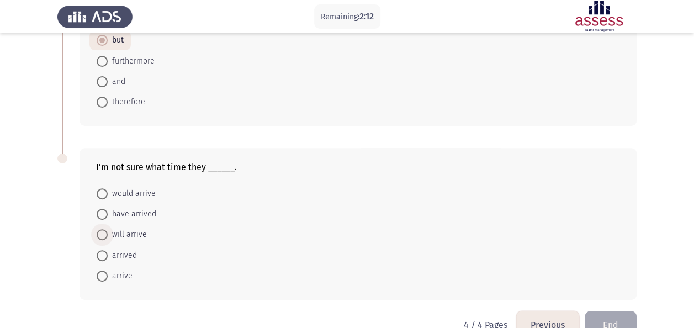
click at [140, 230] on span "will arrive" at bounding box center [127, 234] width 39 height 13
click at [108, 230] on input "will arrive" at bounding box center [102, 234] width 11 height 11
radio input "true"
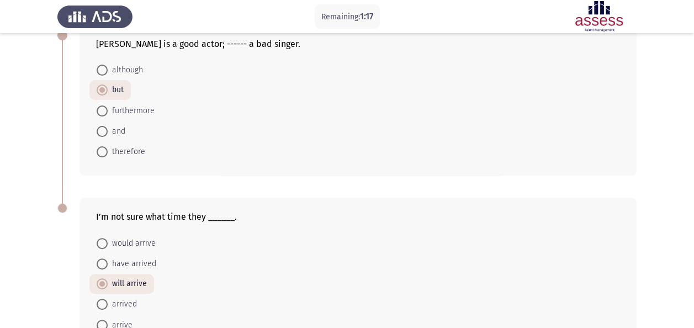
scroll to position [72, 0]
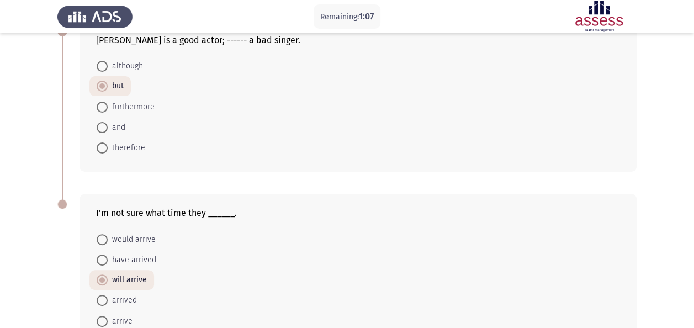
click at [198, 279] on form "would arrive have arrived will arrive arrived arrive" at bounding box center [358, 280] width 524 height 102
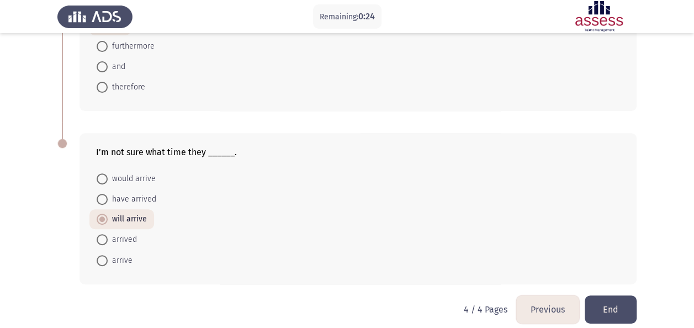
scroll to position [142, 0]
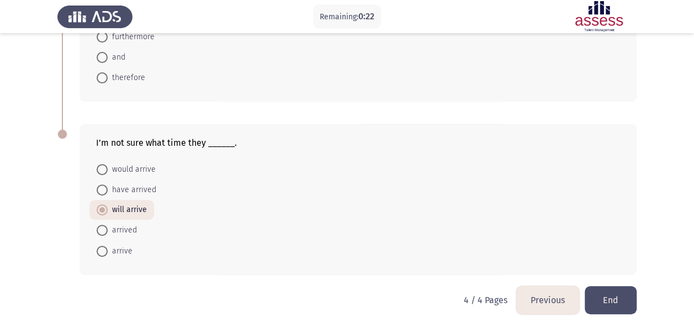
click at [609, 297] on button "End" at bounding box center [611, 300] width 52 height 28
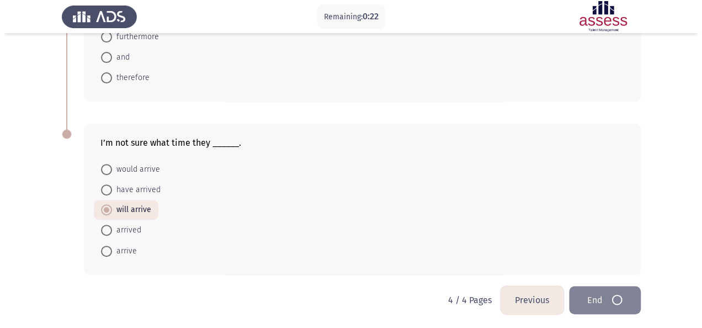
scroll to position [0, 0]
